Goal: Task Accomplishment & Management: Manage account settings

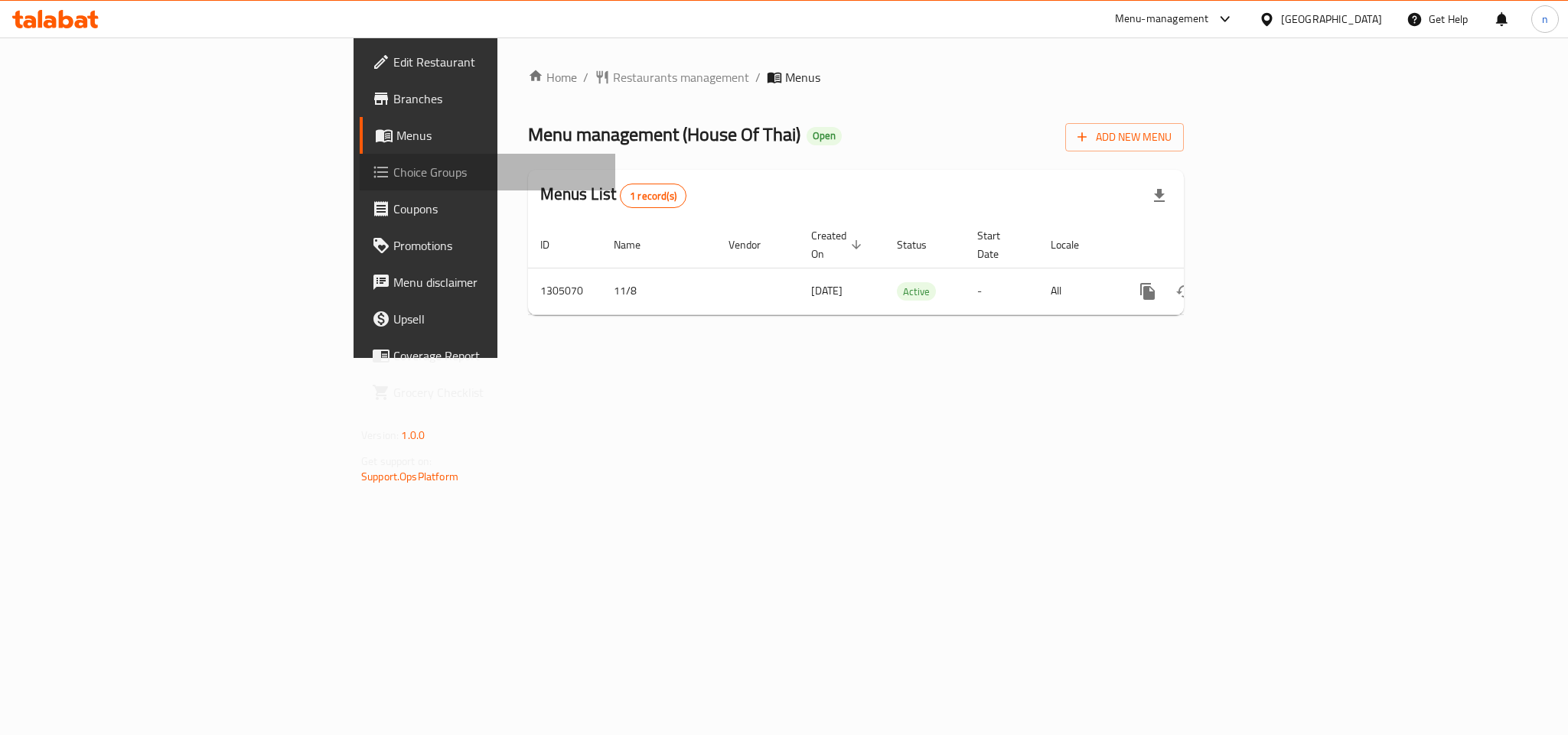
click at [394, 166] on span "Choice Groups" at bounding box center [498, 172] width 209 height 19
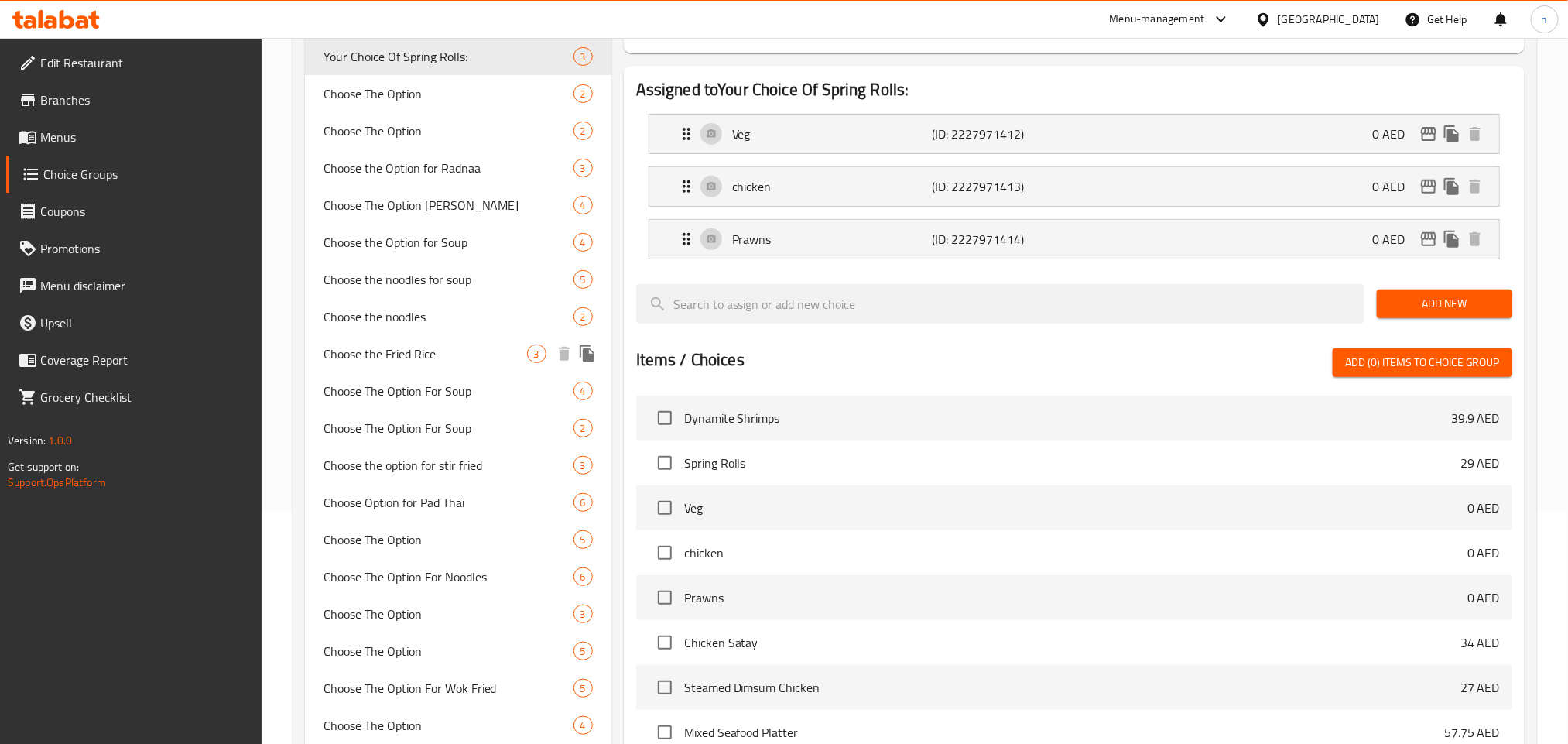
scroll to position [349, 0]
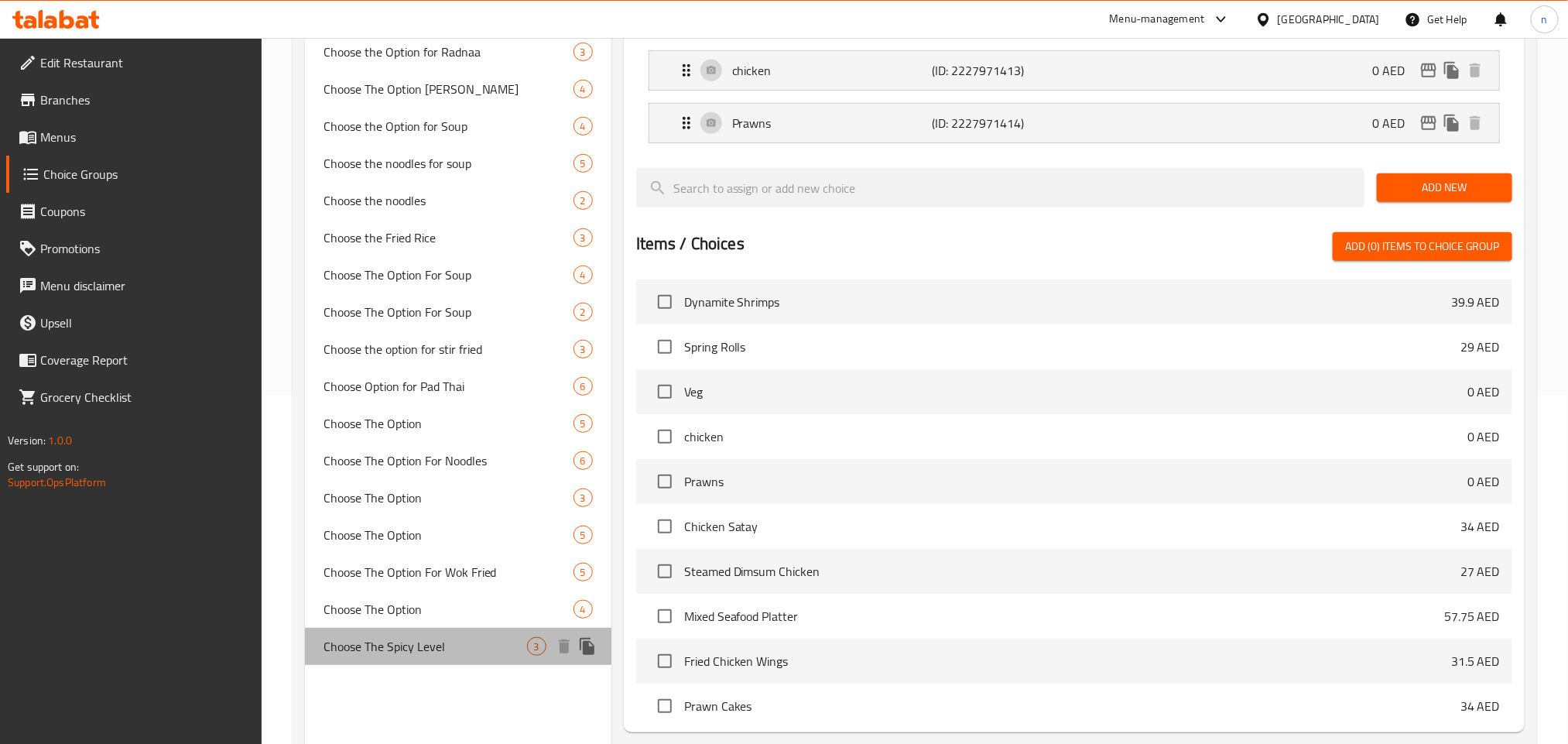
click at [403, 647] on span "Choose The Spicy Level" at bounding box center [425, 646] width 204 height 19
type input "Choose The Spicy Level"
type input "اختر مستوى سبايسي"
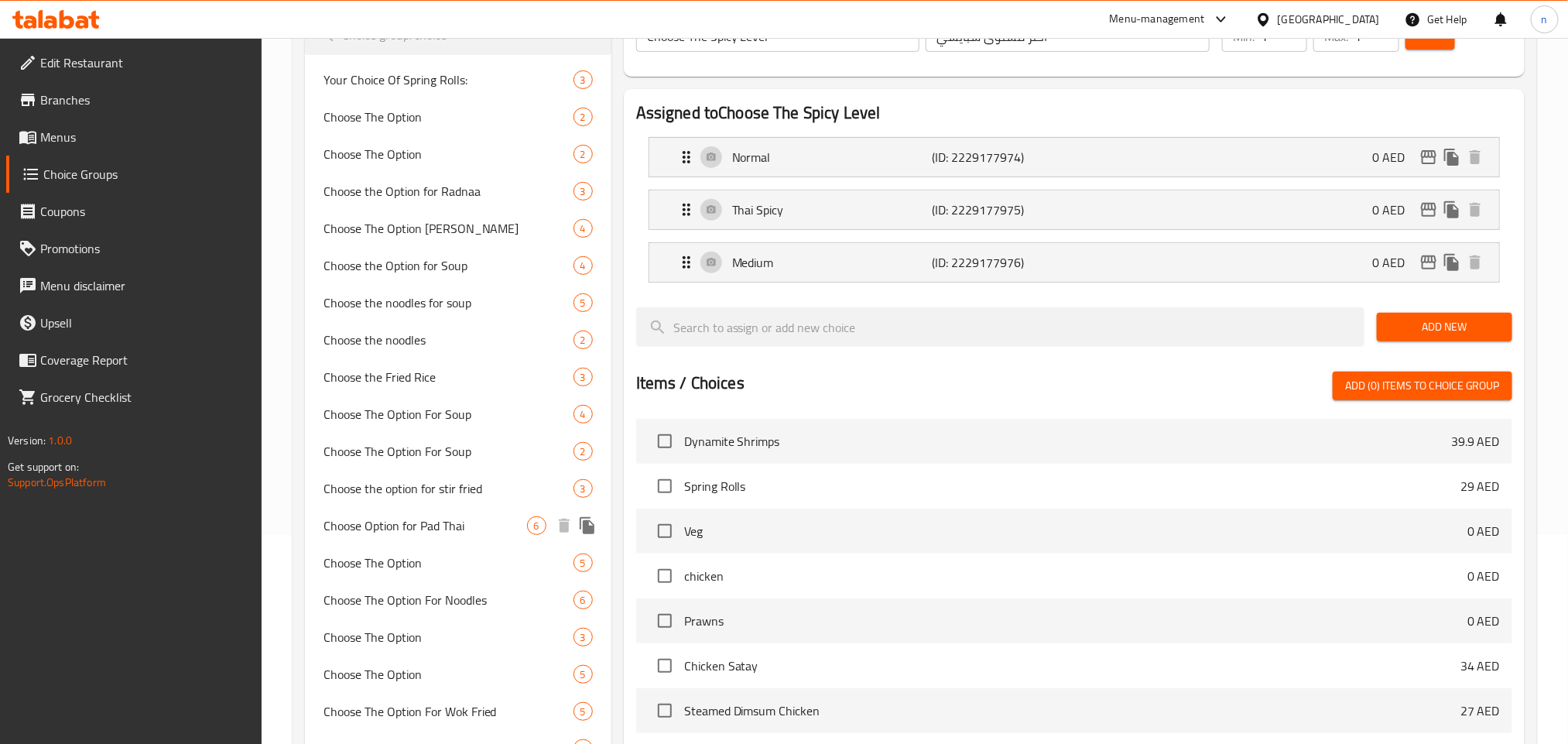
scroll to position [147, 0]
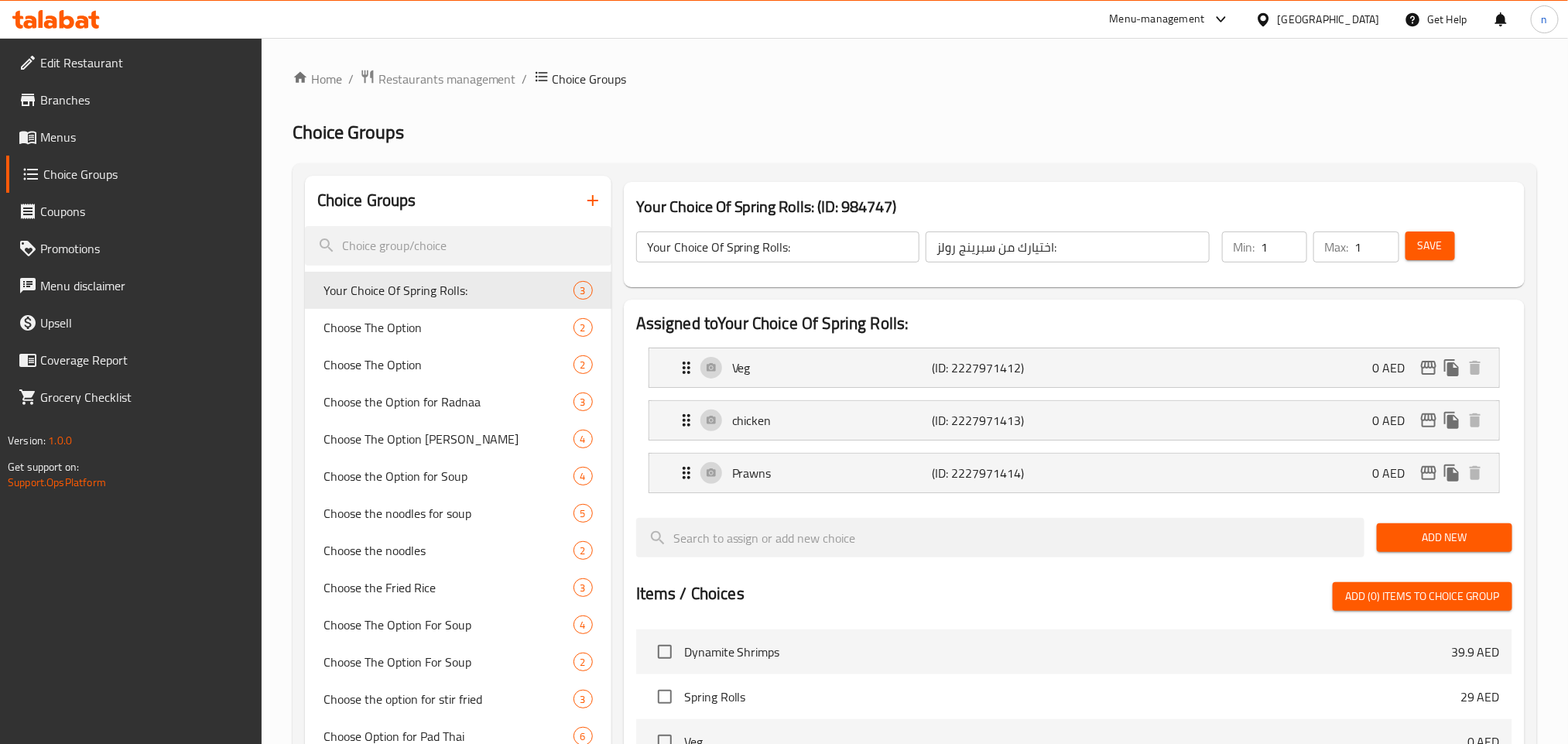
click at [1292, 19] on div "[GEOGRAPHIC_DATA]" at bounding box center [1328, 19] width 102 height 17
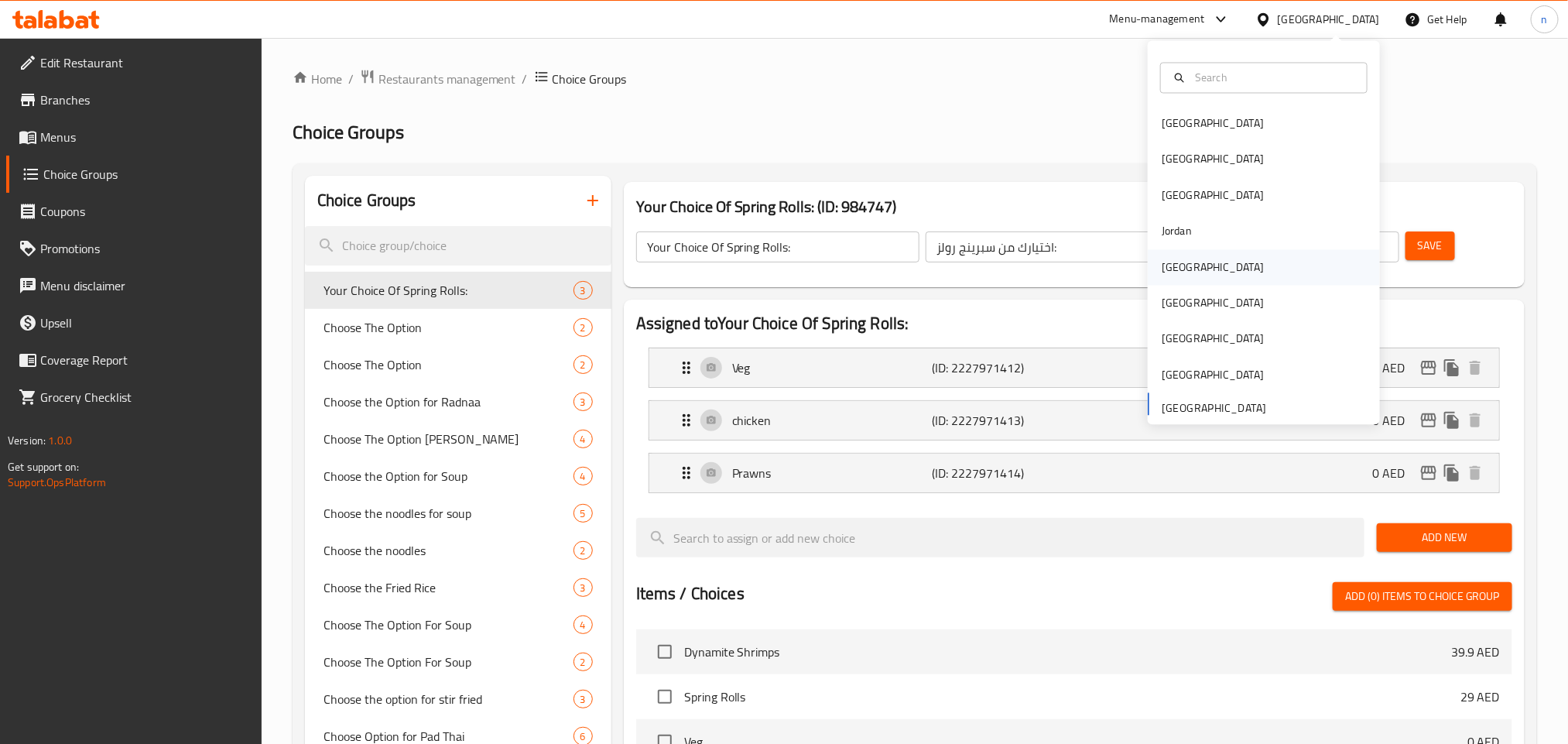
click at [1198, 269] on div "[GEOGRAPHIC_DATA]" at bounding box center [1264, 268] width 232 height 36
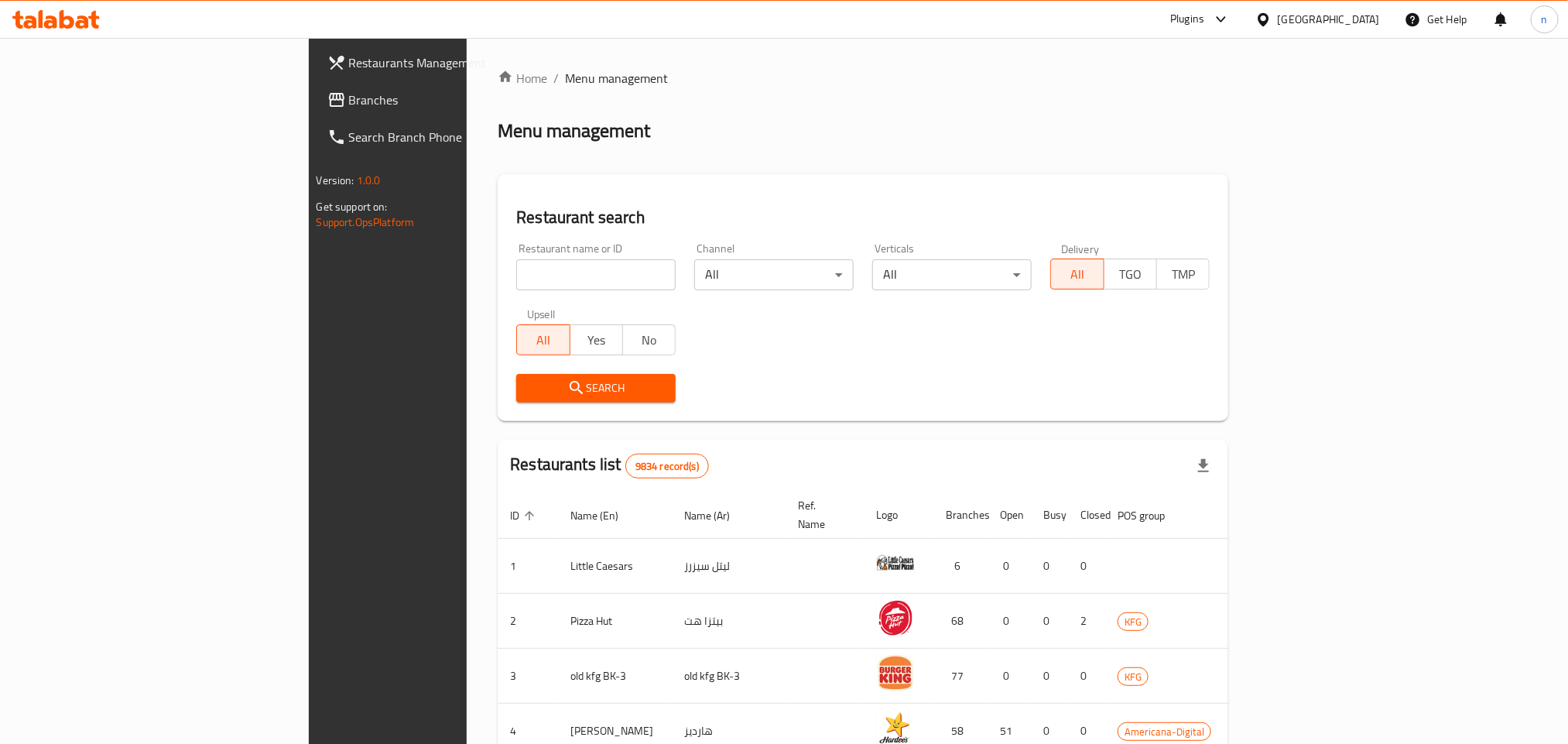
click at [349, 107] on span "Branches" at bounding box center [454, 100] width 209 height 19
